Goal: Task Accomplishment & Management: Manage account settings

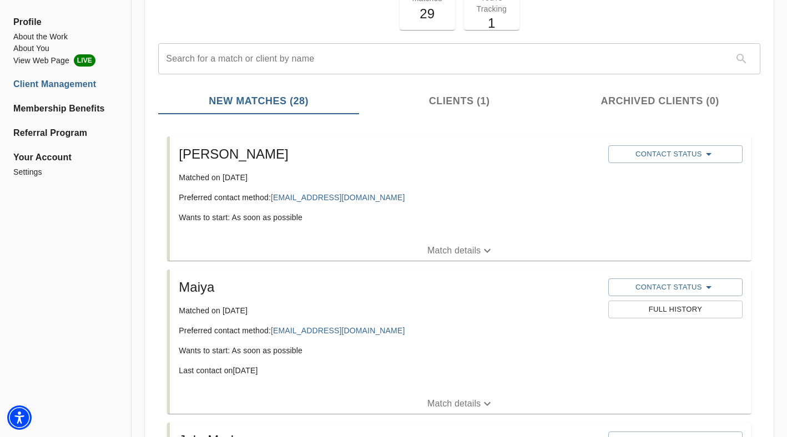
scroll to position [109, 0]
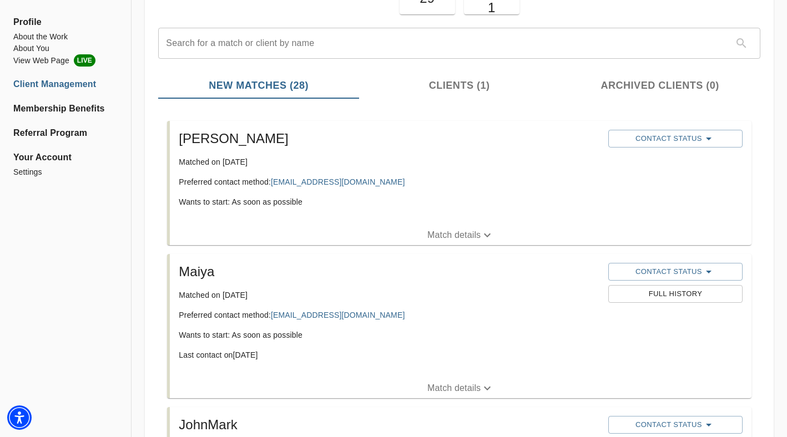
click at [450, 380] on button "Match details" at bounding box center [461, 388] width 582 height 20
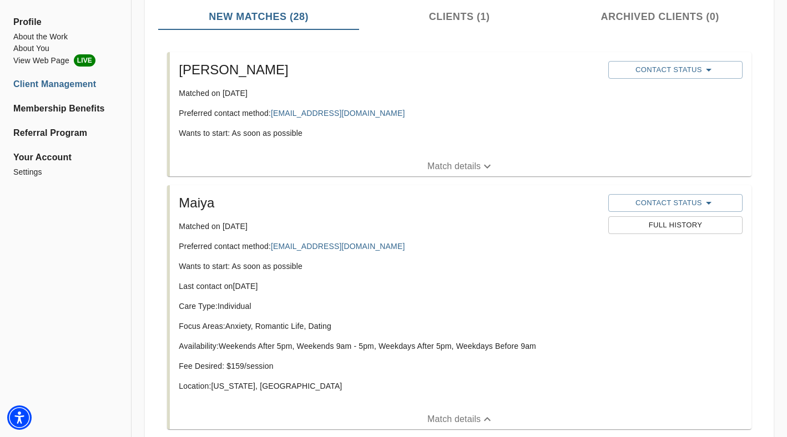
scroll to position [160, 0]
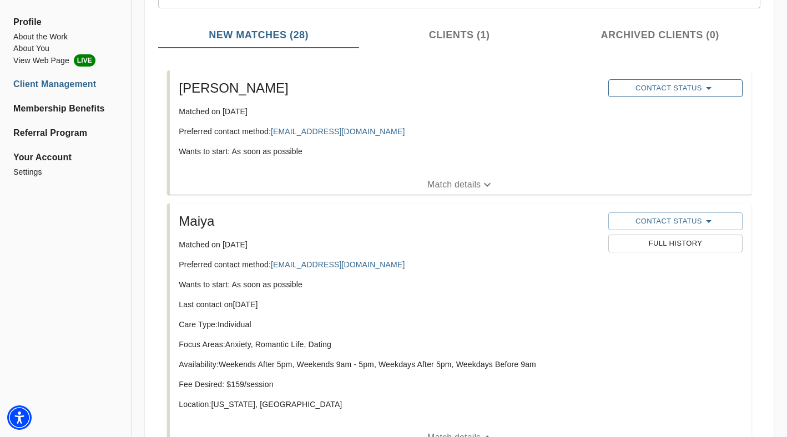
click at [662, 85] on span "Contact Status" at bounding box center [675, 88] width 123 height 13
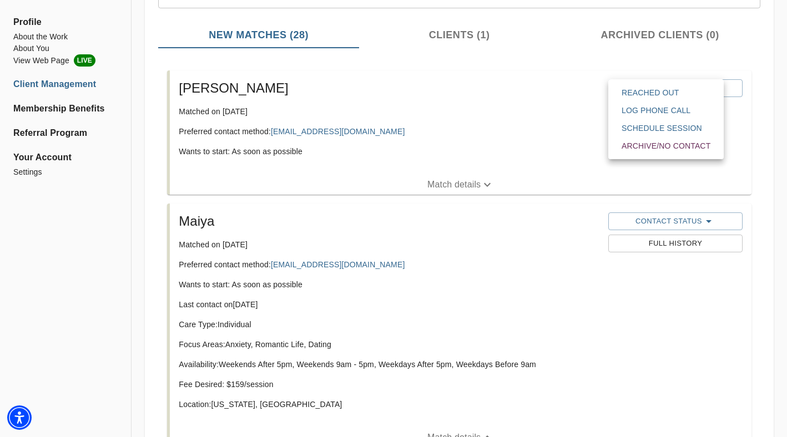
click at [659, 94] on span "Reached Out" at bounding box center [666, 92] width 89 height 11
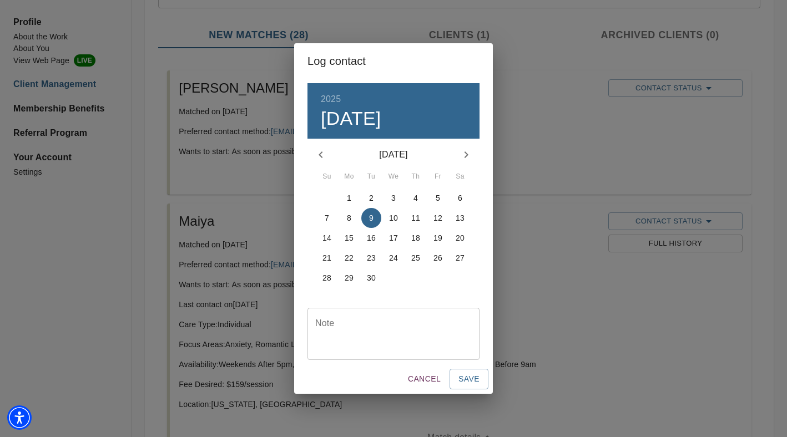
click at [362, 350] on div "Note" at bounding box center [393, 334] width 172 height 52
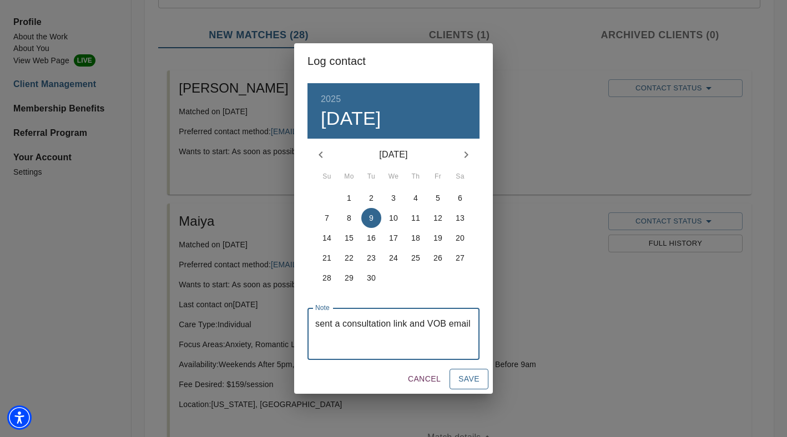
type textarea "sent a consultation link and VOB email"
click at [482, 377] on button "Save" at bounding box center [469, 379] width 39 height 21
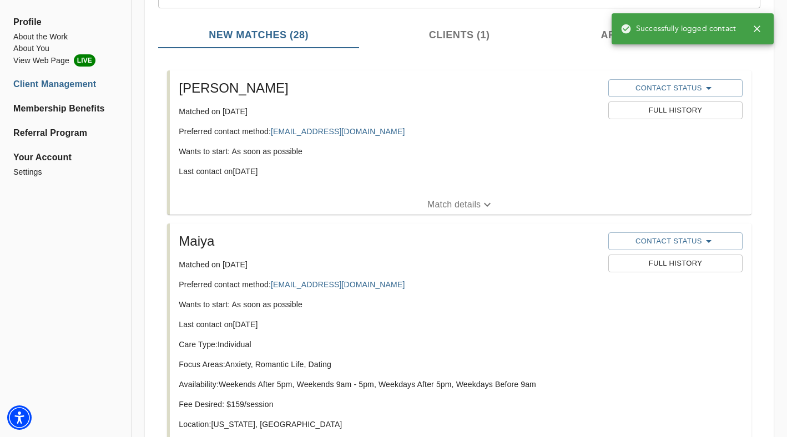
click at [638, 262] on span "Full History" at bounding box center [675, 264] width 123 height 13
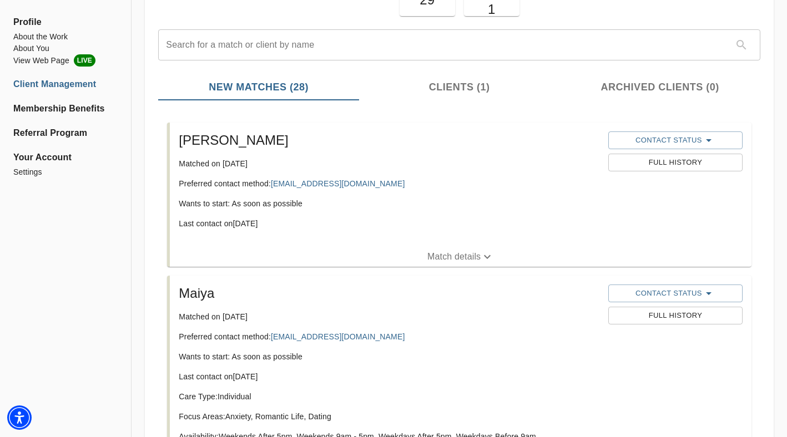
click at [456, 84] on span "Clients (1)" at bounding box center [460, 87] width 188 height 15
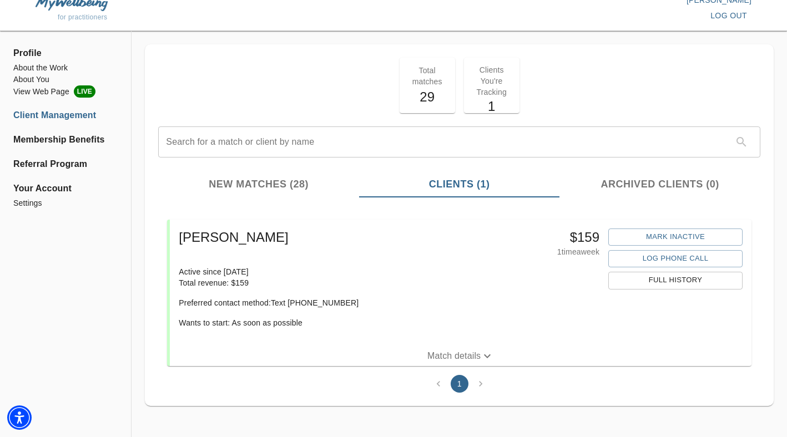
click at [281, 189] on span "New Matches (28)" at bounding box center [259, 184] width 188 height 15
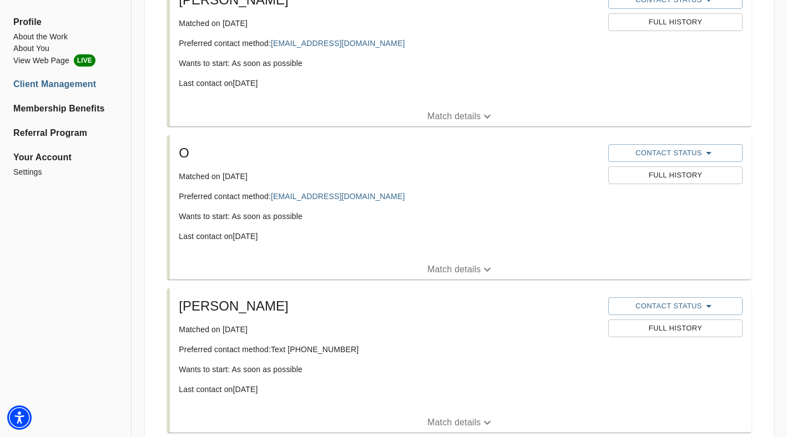
scroll to position [2528, 0]
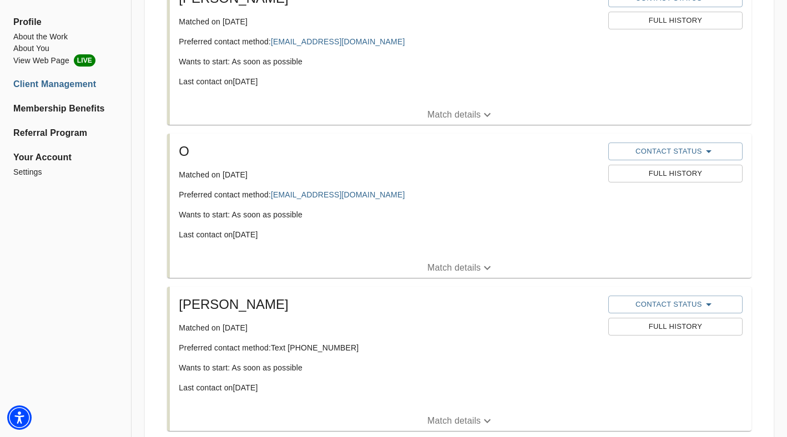
click at [418, 275] on button "Match details" at bounding box center [461, 268] width 582 height 20
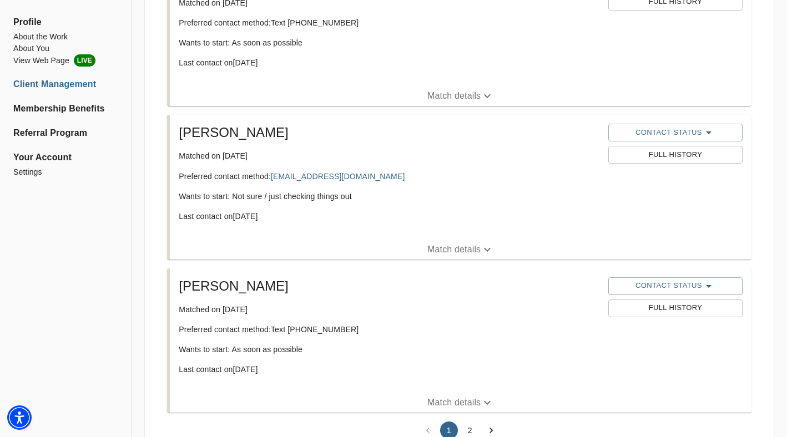
scroll to position [2999, 0]
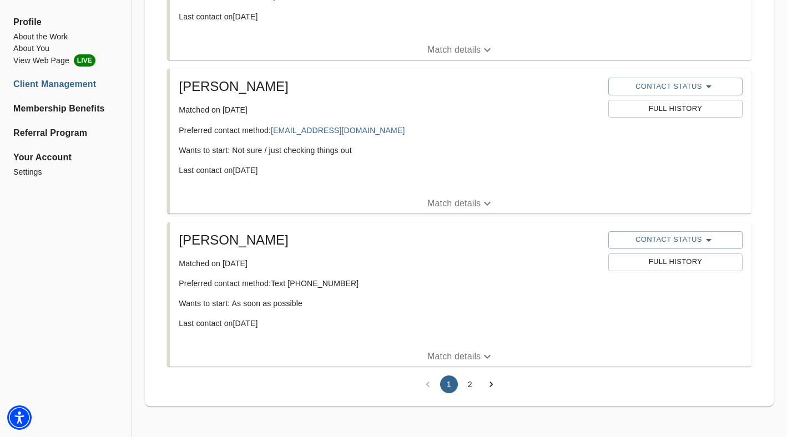
click at [471, 390] on button "2" at bounding box center [470, 385] width 18 height 18
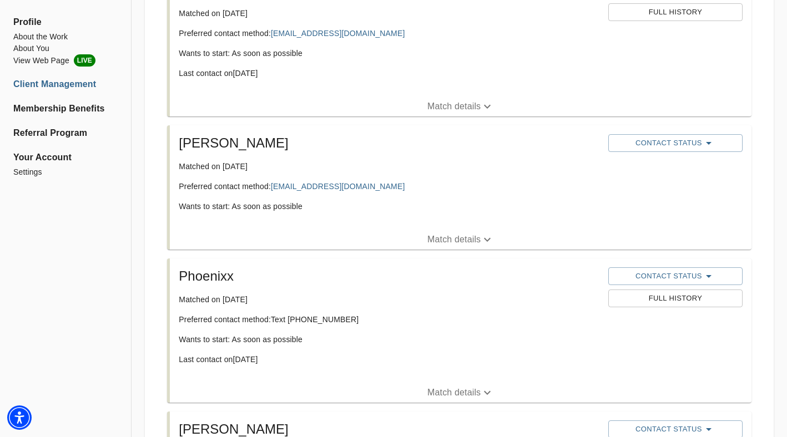
scroll to position [0, 0]
